Goal: Task Accomplishment & Management: Use online tool/utility

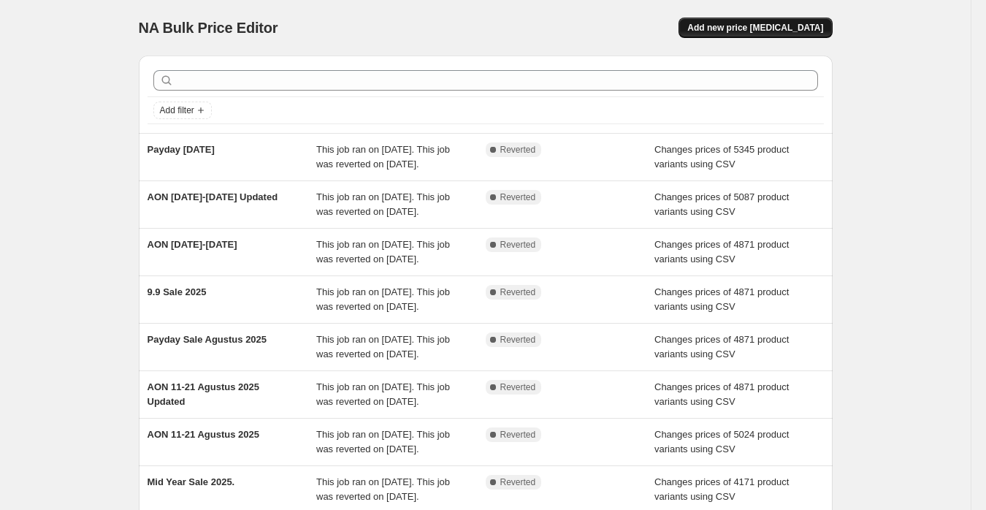
click at [773, 27] on span "Add new price [MEDICAL_DATA]" at bounding box center [755, 28] width 136 height 12
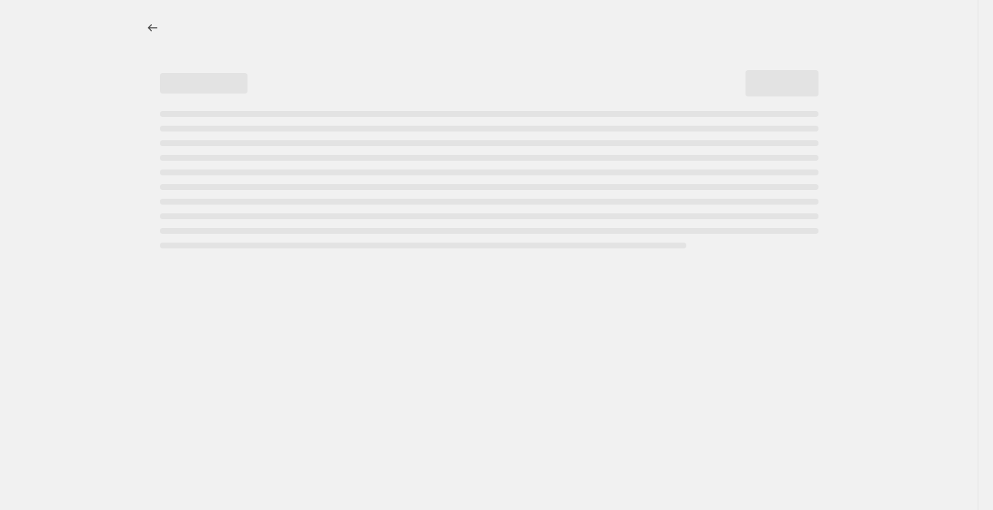
select select "percentage"
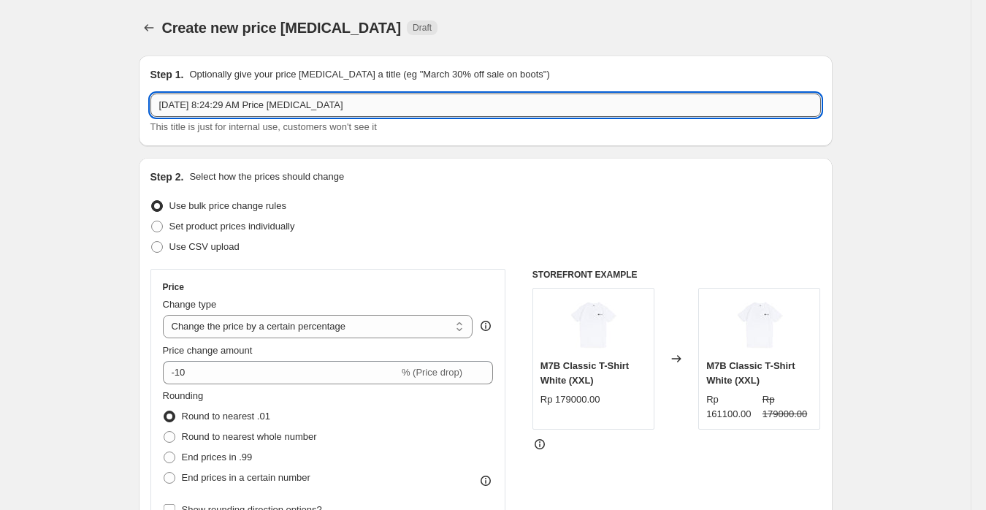
click at [312, 111] on input "Oct 6, 2025, 8:24:29 AM Price change job" at bounding box center [485, 104] width 670 height 23
paste input "AON 6-7 Oktober 2025"
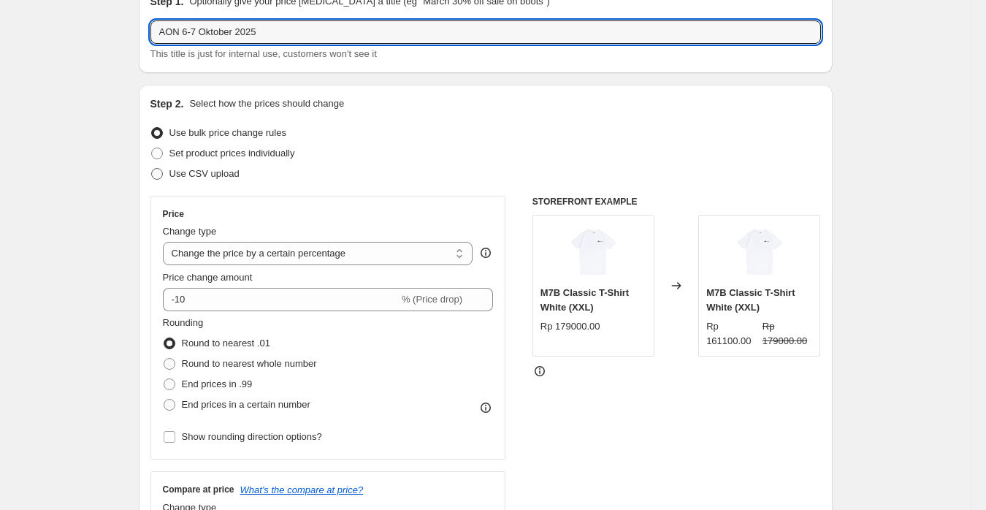
type input "AON 6-7 Oktober 2025"
click at [198, 178] on span "Use CSV upload" at bounding box center [204, 173] width 70 height 11
click at [152, 169] on input "Use CSV upload" at bounding box center [151, 168] width 1 height 1
radio input "true"
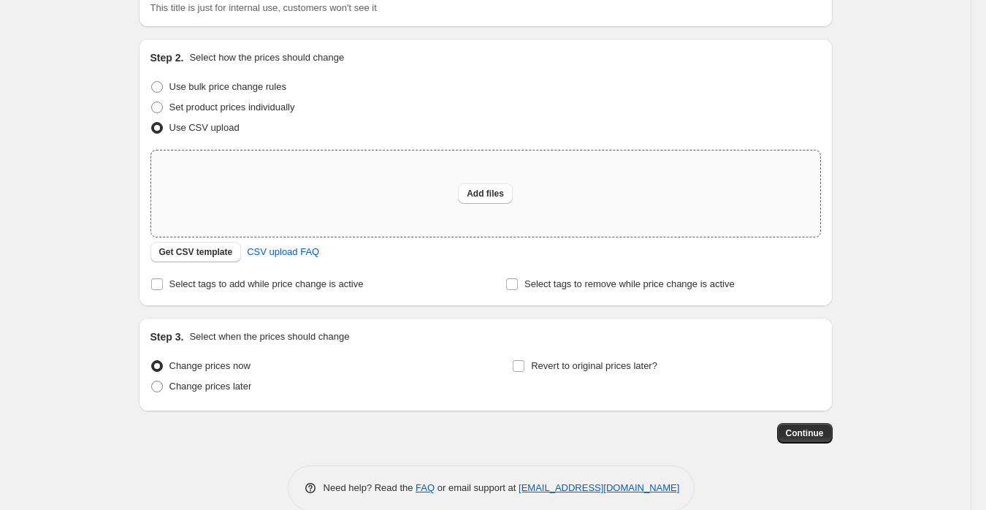
scroll to position [142, 0]
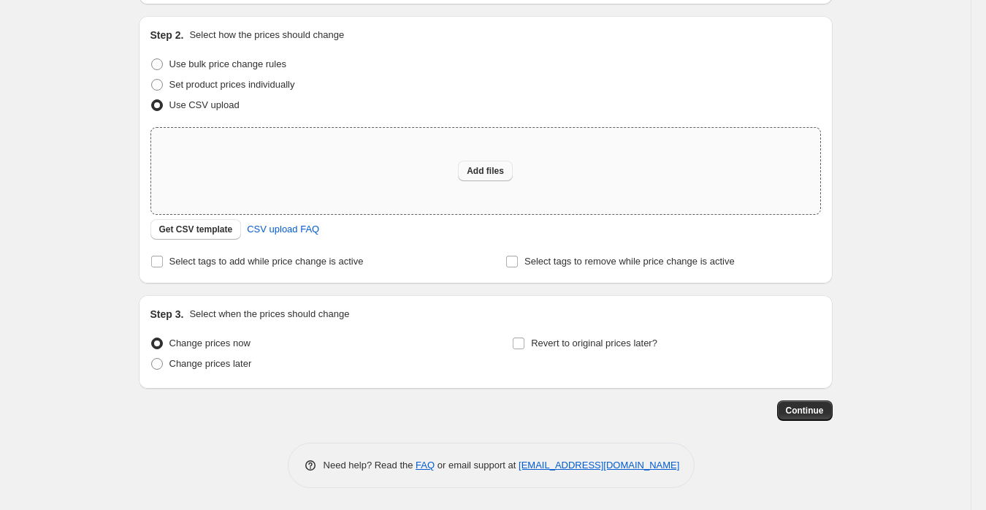
click at [494, 166] on span "Add files" at bounding box center [485, 171] width 37 height 12
type input "C:\fakepath\Sangkil Always On Discount (Shopify).csv"
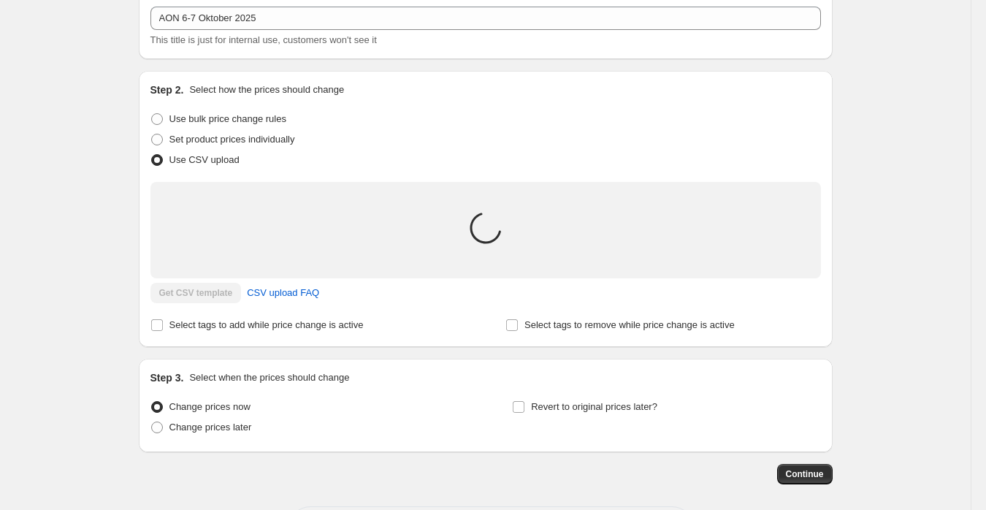
scroll to position [77, 0]
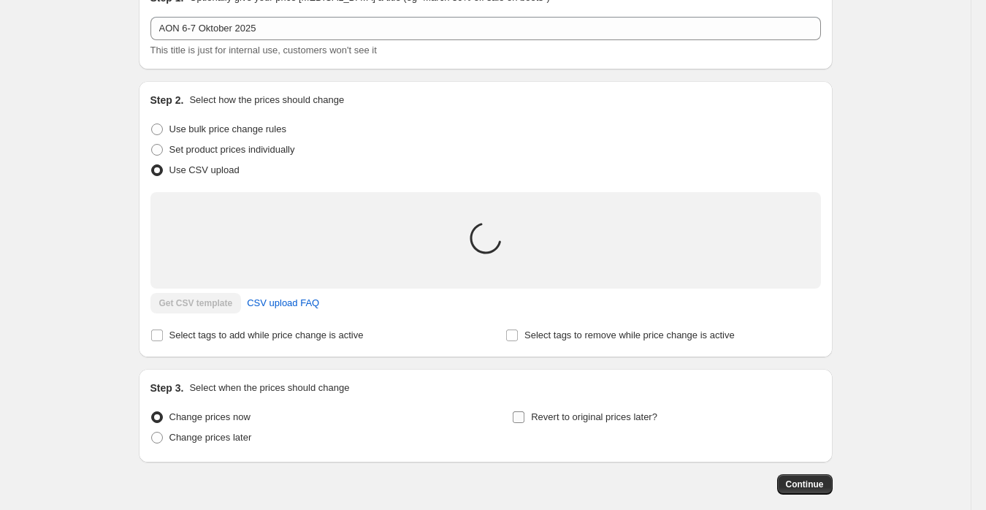
click at [588, 420] on span "Revert to original prices later?" at bounding box center [594, 416] width 126 height 11
click at [524, 420] on input "Revert to original prices later?" at bounding box center [519, 417] width 12 height 12
checkbox input "true"
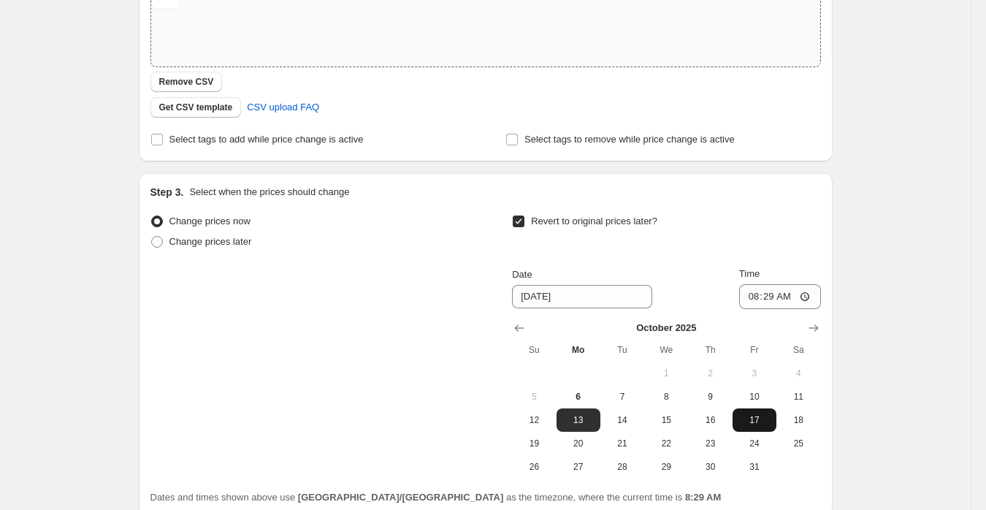
scroll to position [417, 0]
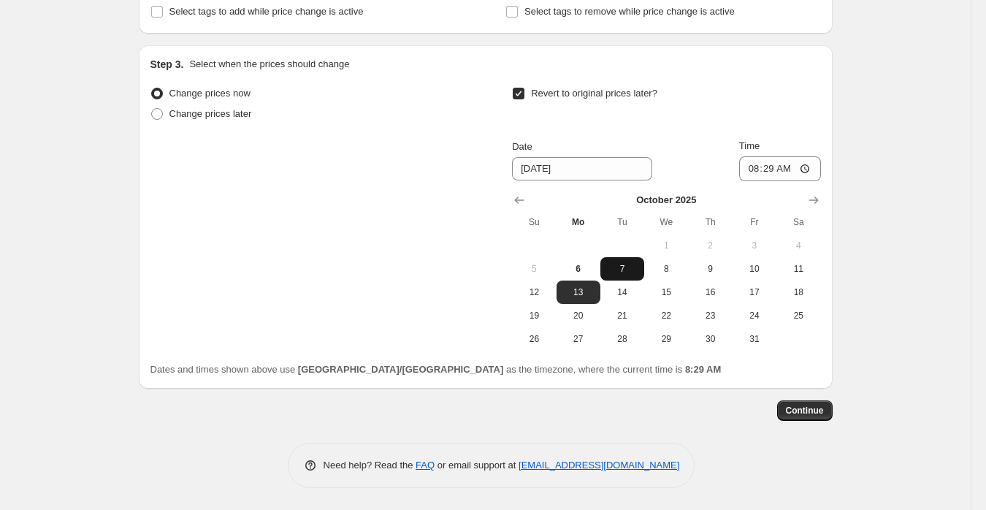
click at [635, 275] on button "7" at bounding box center [622, 268] width 44 height 23
type input "10/7/2025"
click at [759, 171] on input "08:29" at bounding box center [780, 168] width 82 height 25
type input "23:59"
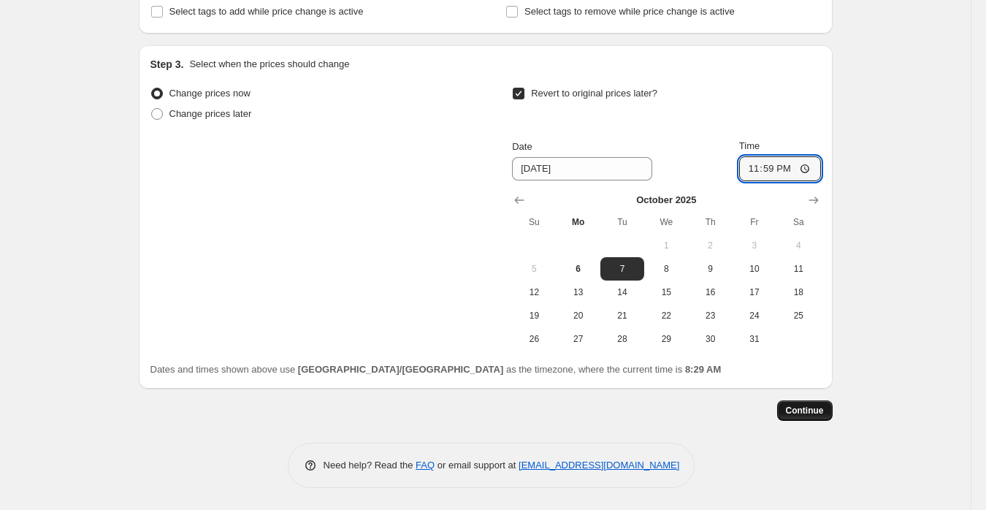
click at [813, 407] on span "Continue" at bounding box center [805, 410] width 38 height 12
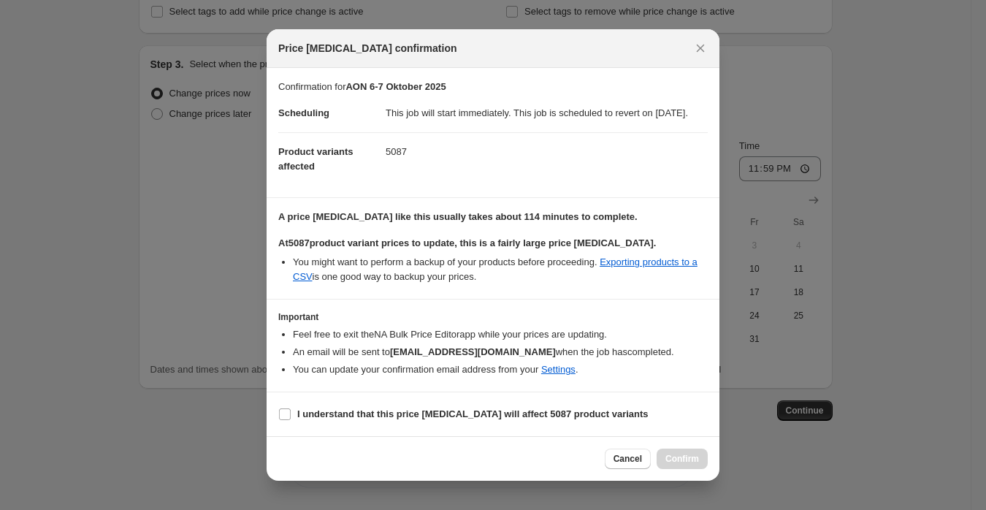
scroll to position [1, 0]
click at [388, 416] on b "I understand that this price change job will affect 5087 product variants" at bounding box center [472, 413] width 351 height 11
click at [291, 416] on input "I understand that this price change job will affect 5087 product variants" at bounding box center [285, 414] width 12 height 12
checkbox input "true"
click at [682, 464] on span "Confirm" at bounding box center [682, 459] width 34 height 12
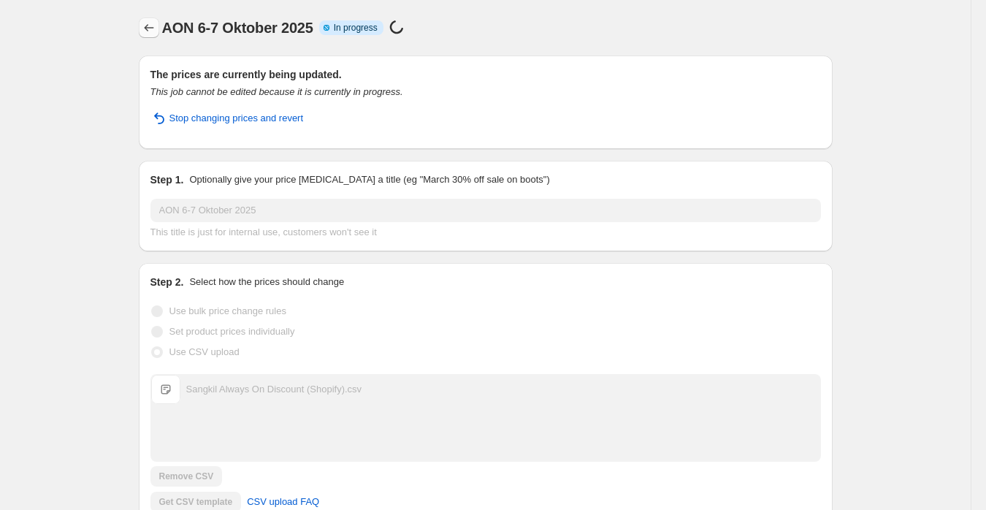
click at [153, 31] on icon "Price change jobs" at bounding box center [149, 27] width 15 height 15
